Goal: Use online tool/utility: Utilize a website feature to perform a specific function

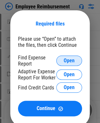
click at [73, 62] on span "Open" at bounding box center [69, 60] width 11 height 5
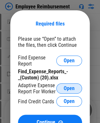
click at [70, 87] on span "Open" at bounding box center [69, 88] width 11 height 5
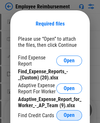
click at [67, 118] on span "Open" at bounding box center [69, 114] width 11 height 5
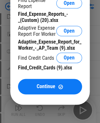
scroll to position [64, 0]
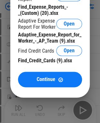
click at [74, 12] on div "Find_Expense_Reports_-_(Custom) (20).xlsx" at bounding box center [50, 10] width 64 height 12
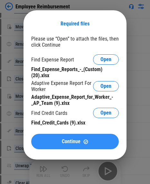
click at [75, 122] on button "Continue" at bounding box center [75, 141] width 88 height 15
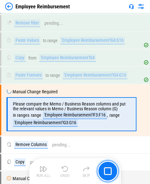
scroll to position [2078, 0]
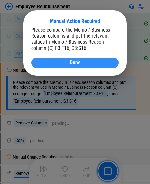
click at [81, 62] on div "Done" at bounding box center [75, 62] width 72 height 5
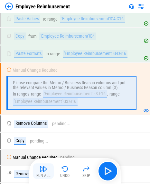
click at [46, 122] on div "Run All" at bounding box center [43, 176] width 14 height 4
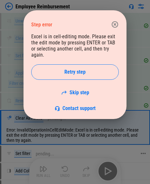
scroll to position [2534, 0]
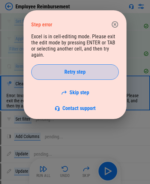
click at [83, 70] on span "Retry step" at bounding box center [74, 72] width 21 height 5
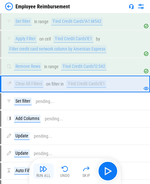
click at [43, 122] on img "button" at bounding box center [44, 169] width 8 height 8
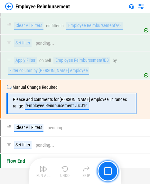
scroll to position [2968, 0]
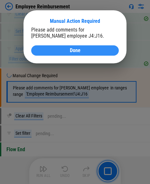
click at [63, 50] on div "Done" at bounding box center [75, 50] width 72 height 5
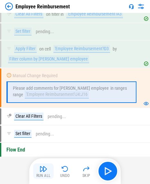
click at [48, 122] on button "Run All" at bounding box center [43, 171] width 21 height 15
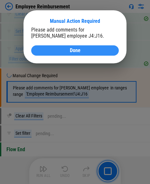
click at [76, 51] on span "Done" at bounding box center [75, 50] width 11 height 5
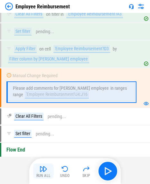
click at [44, 122] on img "button" at bounding box center [44, 169] width 8 height 8
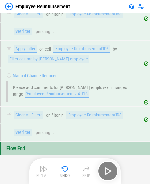
click at [44, 122] on div "Run All Undo Skip" at bounding box center [75, 171] width 85 height 21
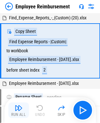
click at [18, 111] on img "button" at bounding box center [19, 108] width 8 height 8
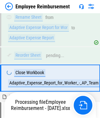
scroll to position [266, 0]
